Goal: Task Accomplishment & Management: Manage account settings

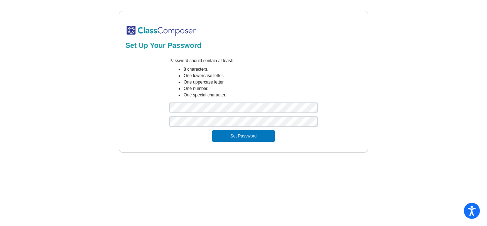
click at [270, 156] on mat-sidenav-content "Set Up Your Password Password should contain at least: 8 characters. One lowerc…" at bounding box center [243, 113] width 487 height 226
click at [240, 137] on button "Set Password" at bounding box center [243, 135] width 63 height 11
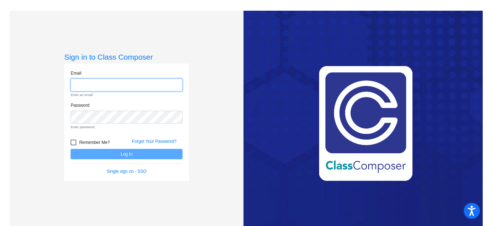
type input "[EMAIL_ADDRESS][PERSON_NAME][DOMAIN_NAME]"
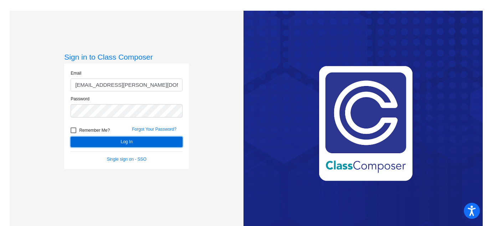
click at [120, 139] on button "Log In" at bounding box center [127, 142] width 112 height 10
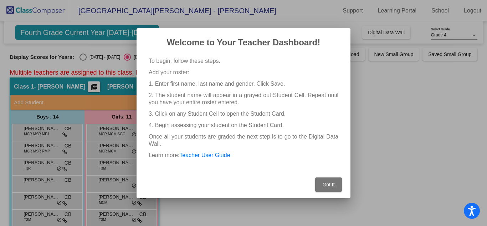
click at [324, 179] on button "Got It" at bounding box center [328, 184] width 27 height 14
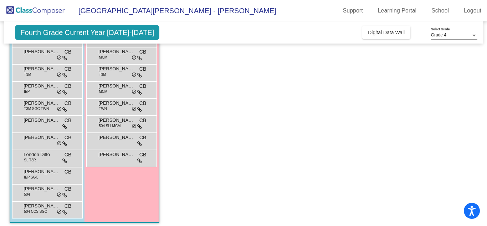
scroll to position [146, 0]
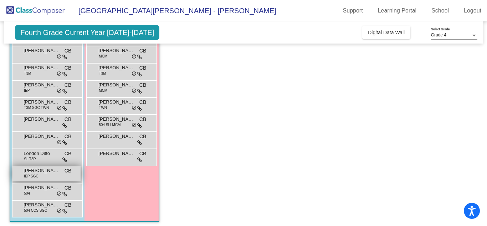
click at [38, 174] on div "[PERSON_NAME] IEP SGC CB lock do_not_disturb_alt" at bounding box center [46, 173] width 68 height 15
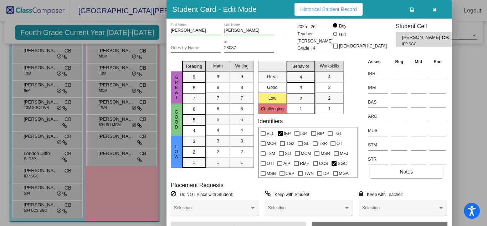
click at [462, 102] on div at bounding box center [243, 113] width 487 height 226
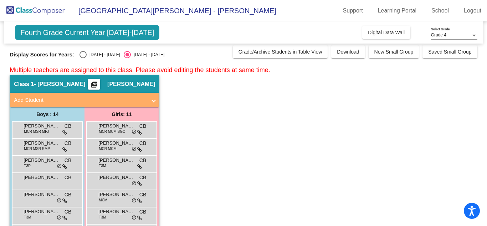
scroll to position [0, 0]
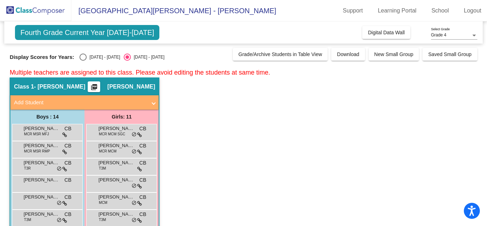
click at [472, 37] on div at bounding box center [474, 35] width 6 height 5
click at [472, 37] on span "Grade 4" at bounding box center [454, 35] width 46 height 13
click at [56, 9] on img at bounding box center [35, 10] width 71 height 21
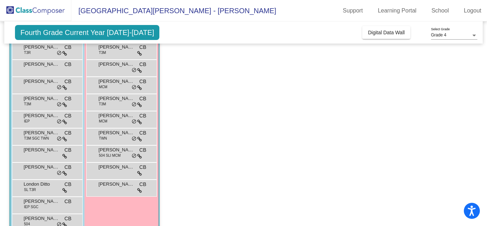
scroll to position [116, 0]
click at [47, 125] on div "[PERSON_NAME] IEP CB lock do_not_disturb_alt" at bounding box center [46, 118] width 68 height 15
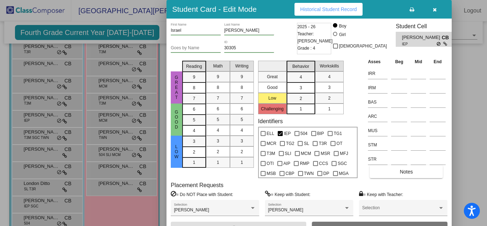
click at [282, 123] on label "Identifiers" at bounding box center [270, 121] width 25 height 7
click at [342, 119] on div "Identifiers ELL IEP 504 BIP TG1 MCR TG2 SL T3R OT T3M SLI MCM MSR MFJ OTI AIP R…" at bounding box center [307, 148] width 99 height 60
click at [433, 10] on icon "button" at bounding box center [435, 9] width 4 height 5
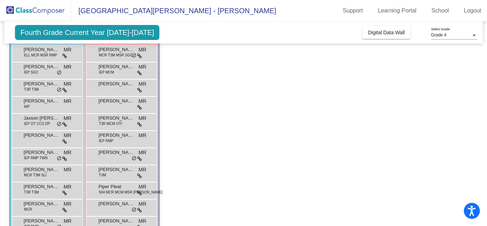
scroll to position [386, 0]
